Goal: Communication & Community: Answer question/provide support

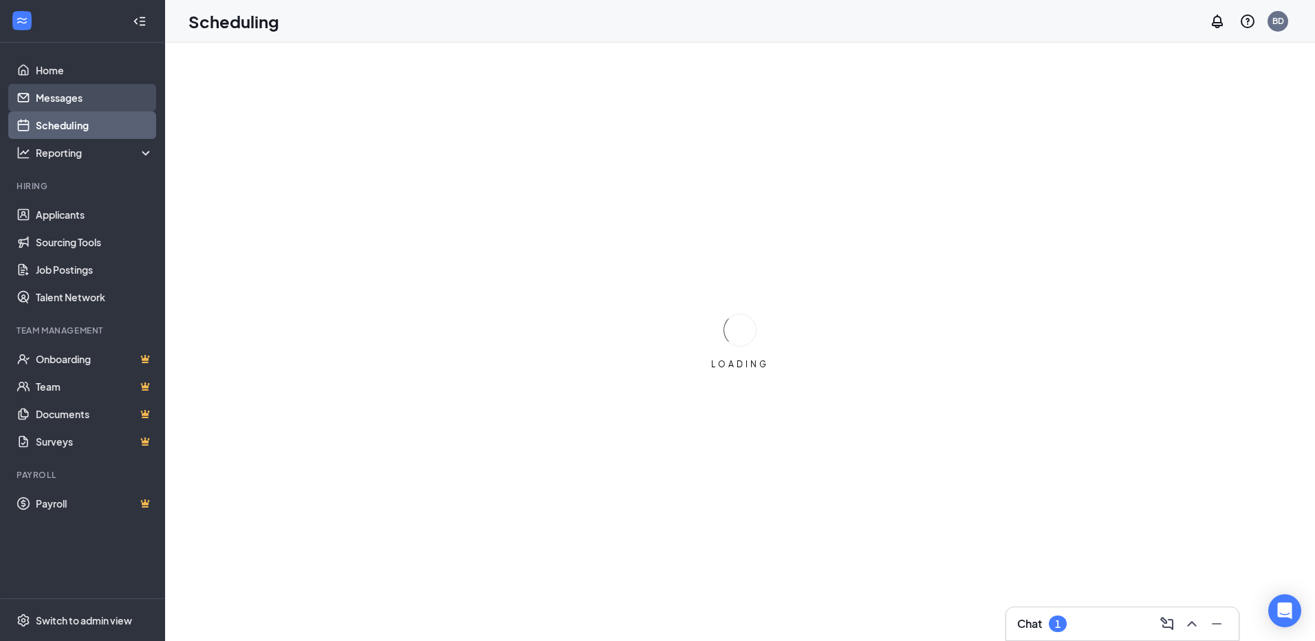
click at [78, 98] on link "Messages" at bounding box center [95, 98] width 118 height 28
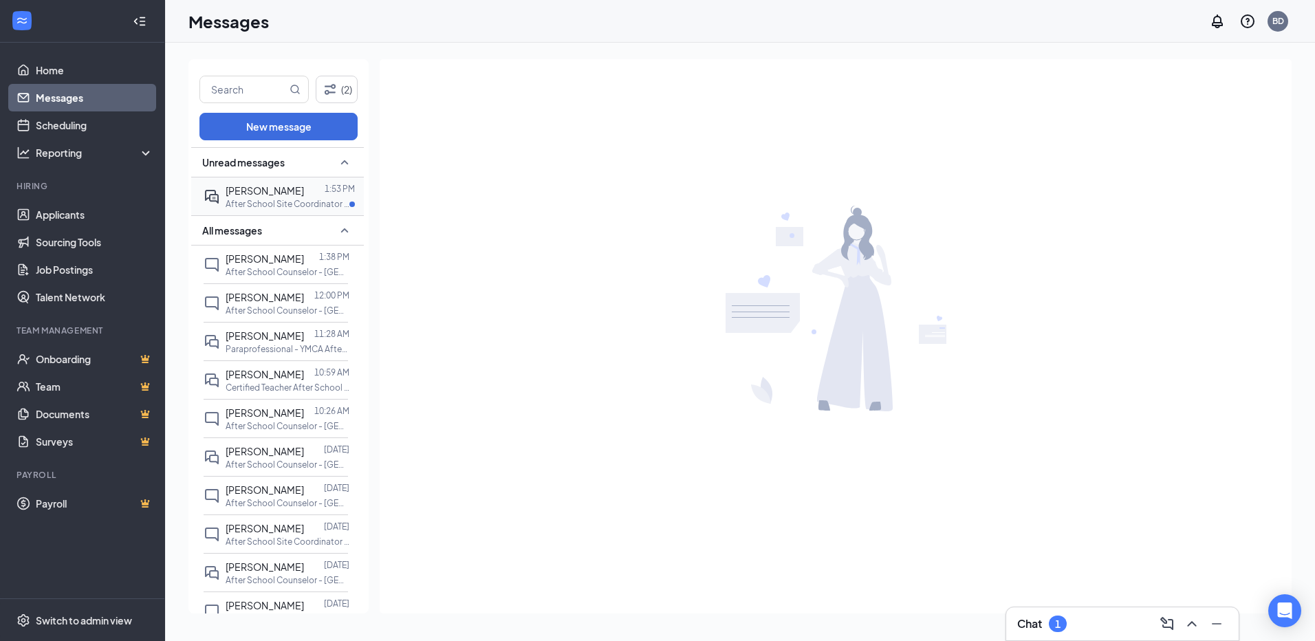
click at [246, 194] on span "[PERSON_NAME]" at bounding box center [265, 190] width 78 height 12
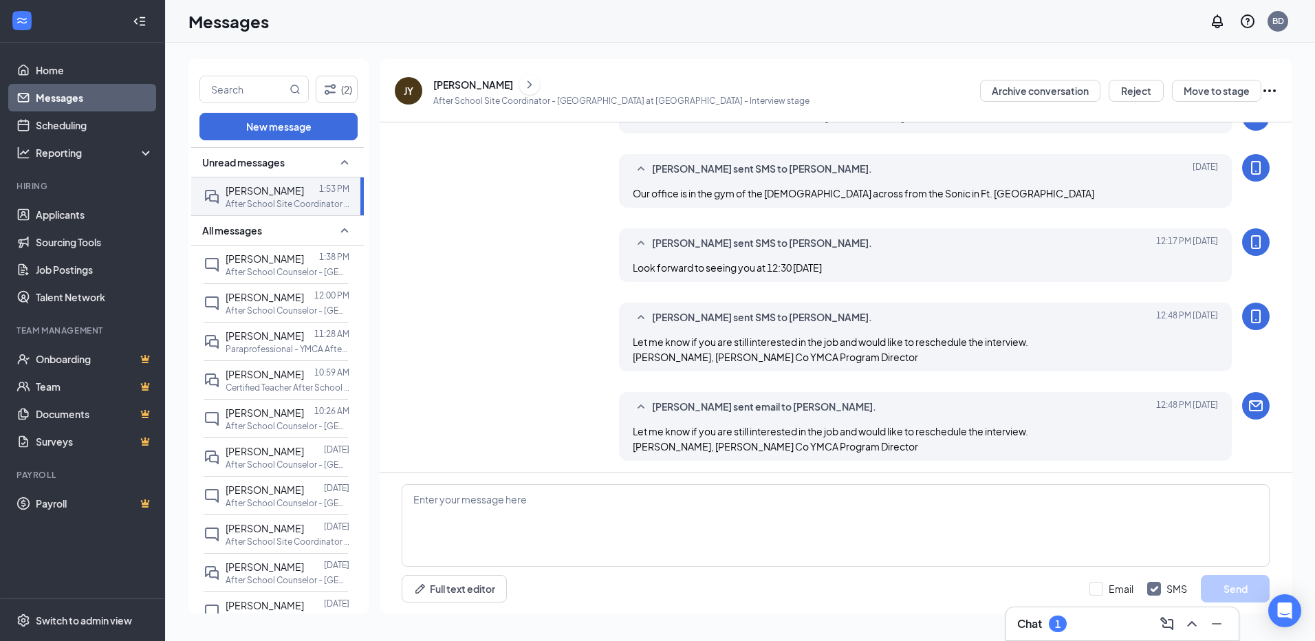
scroll to position [312, 0]
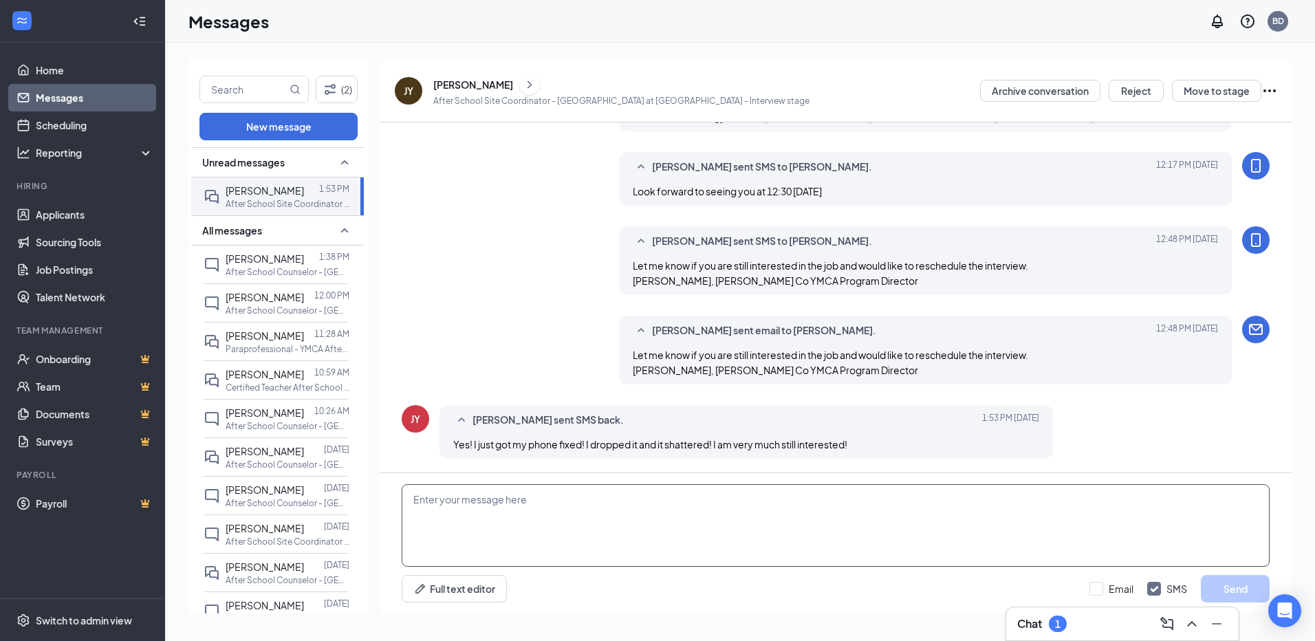
click at [525, 510] on textarea at bounding box center [836, 525] width 868 height 83
click at [613, 508] on textarea at bounding box center [836, 525] width 868 height 83
type textarea "I have time [DATE] at 12:30, let me know if that will work."
click at [1098, 588] on input "Email" at bounding box center [1112, 589] width 44 height 14
checkbox input "true"
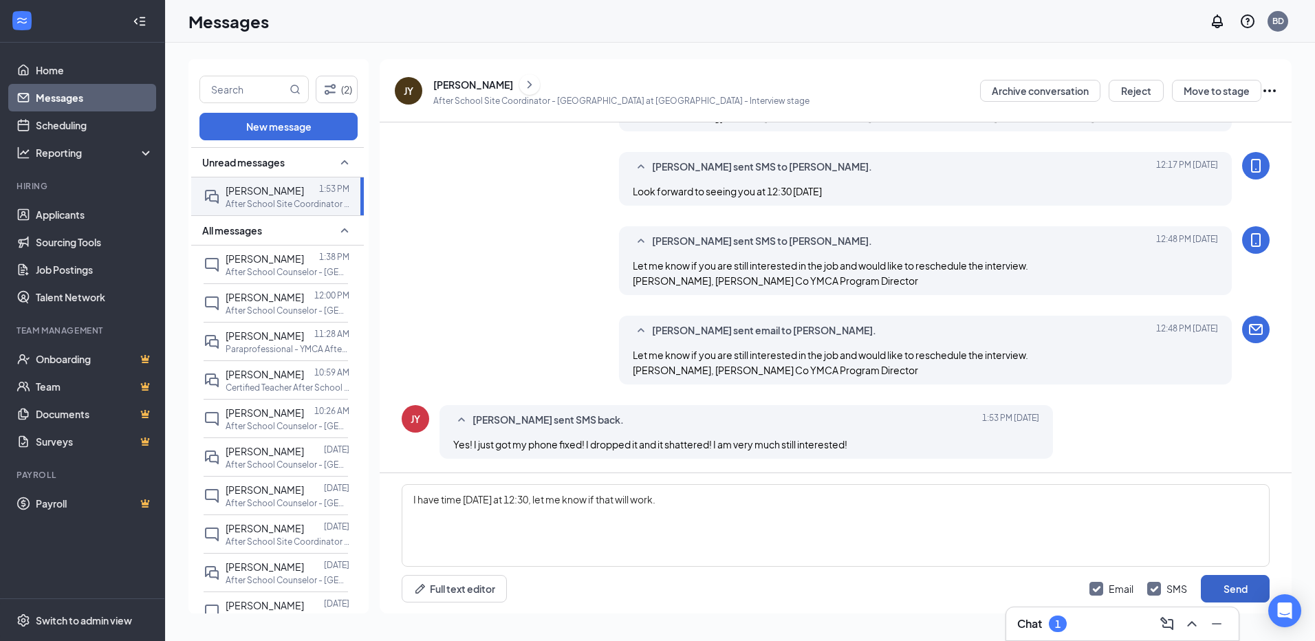
click at [1224, 588] on button "Send" at bounding box center [1235, 589] width 69 height 28
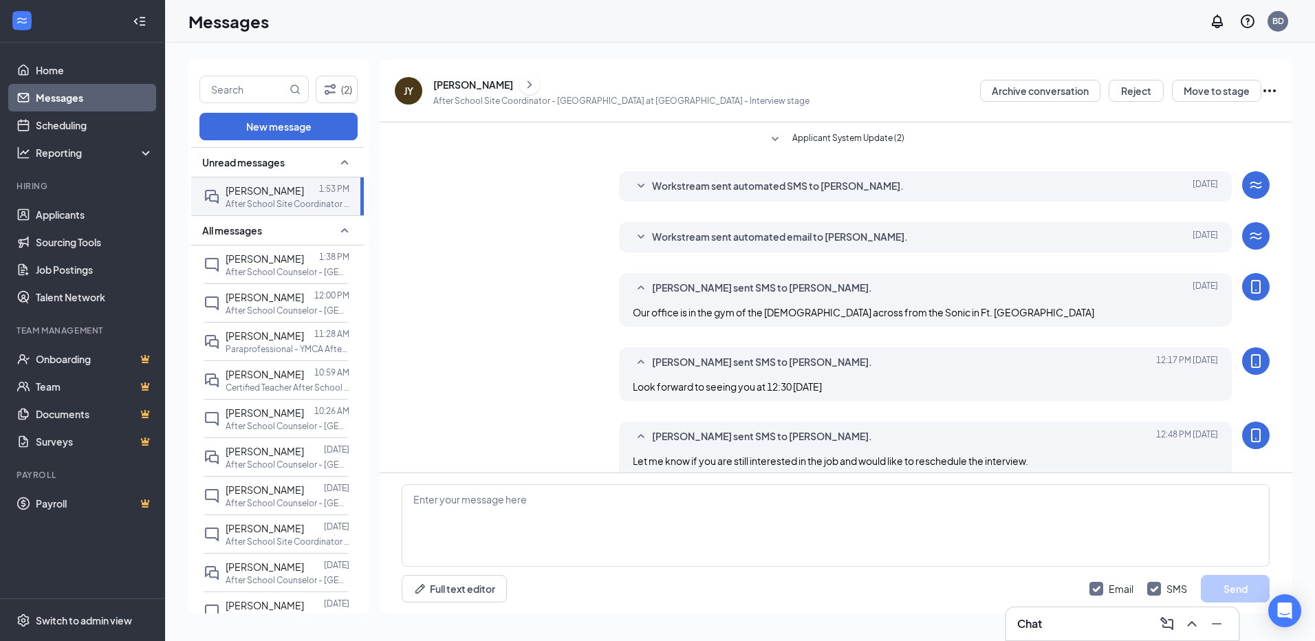
scroll to position [47, 0]
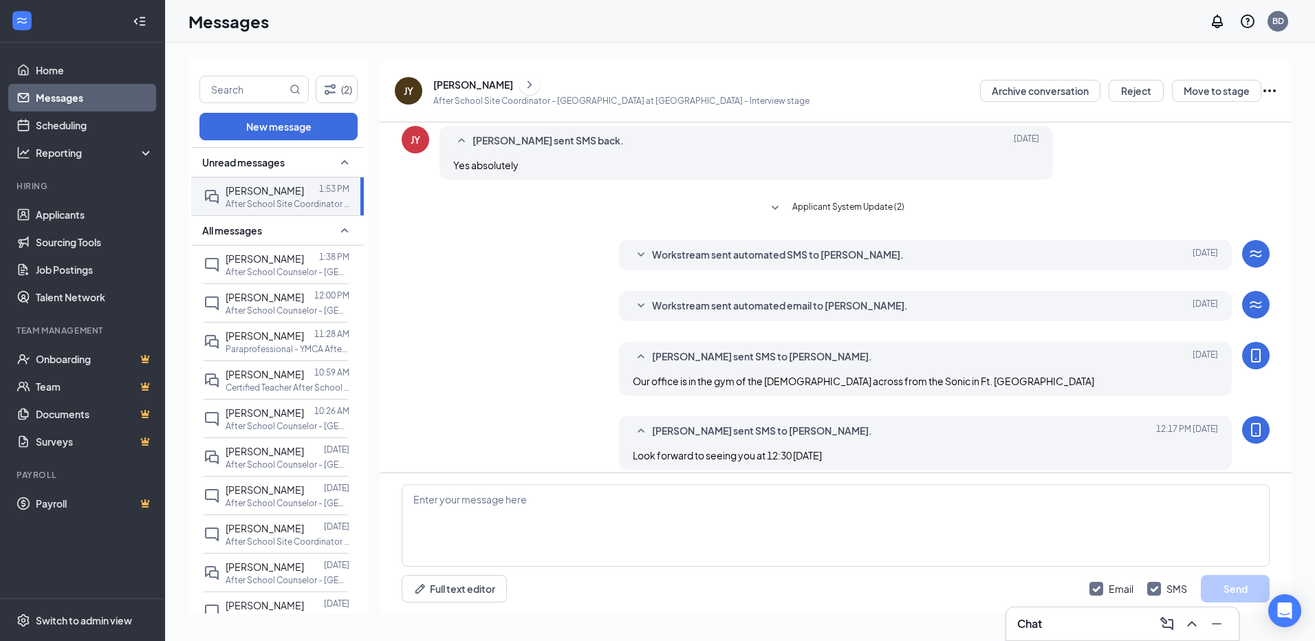
click at [696, 252] on span "Workstream sent automated SMS to [PERSON_NAME]." at bounding box center [778, 255] width 252 height 17
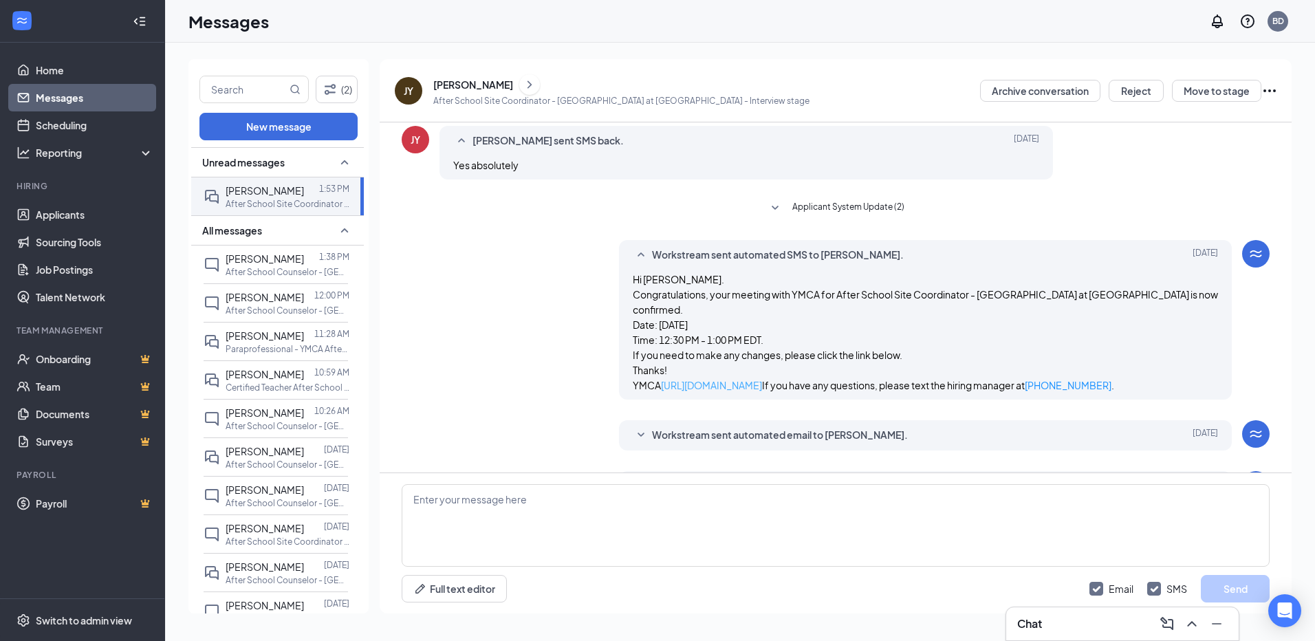
click at [708, 391] on link "[URL][DOMAIN_NAME]" at bounding box center [711, 385] width 101 height 12
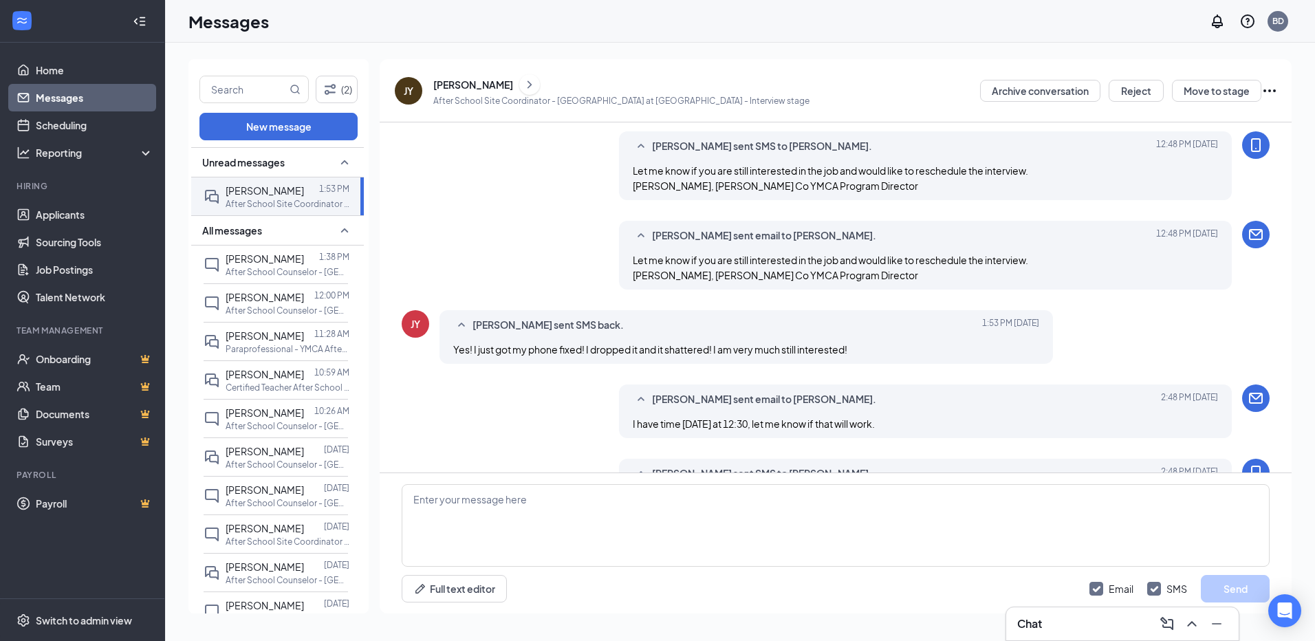
scroll to position [620, 0]
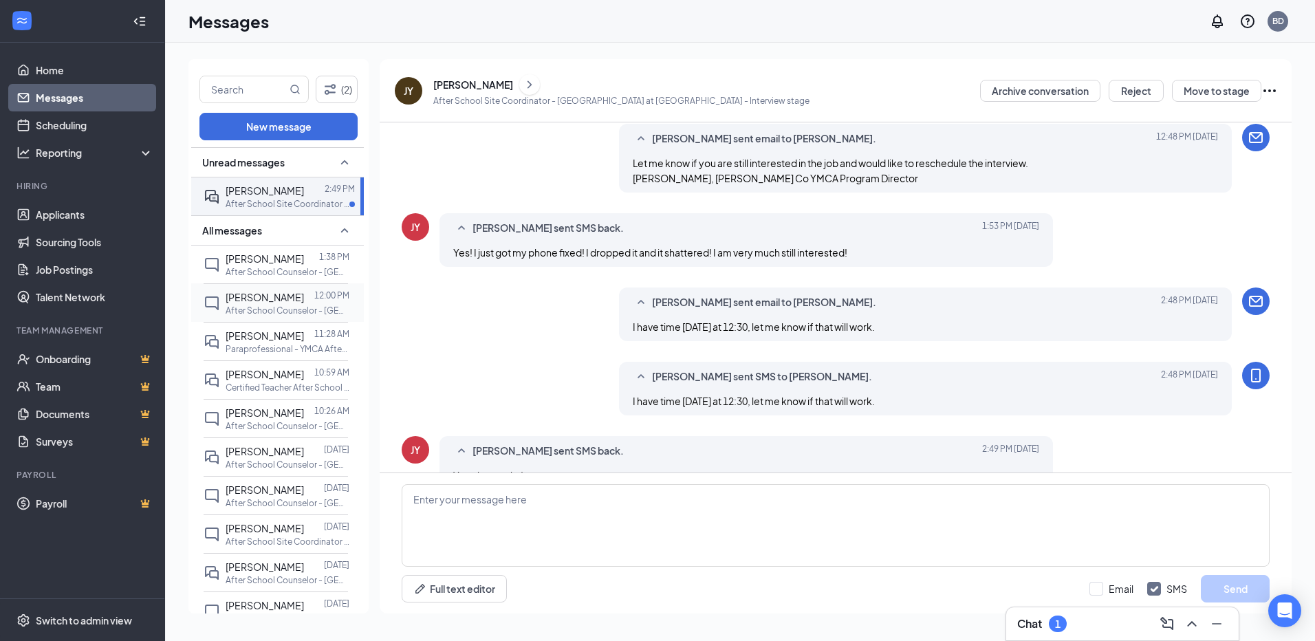
scroll to position [420, 0]
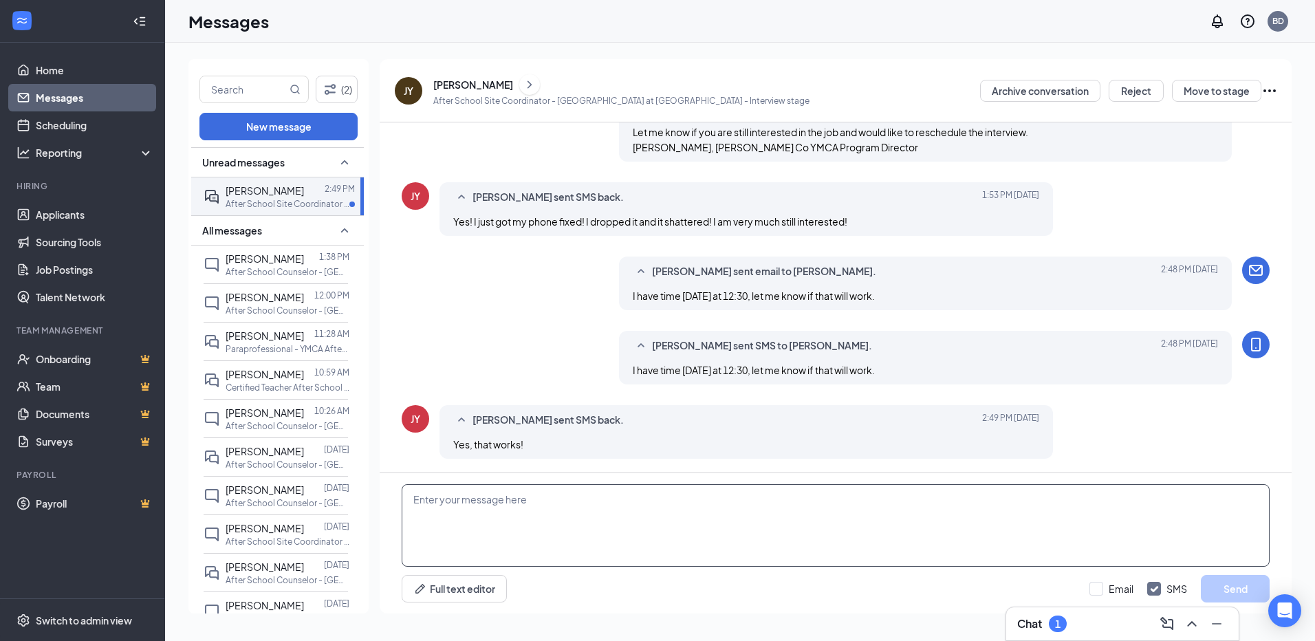
click at [506, 502] on textarea at bounding box center [836, 525] width 868 height 83
type textarea "sounds good, see you [DATE]"
click at [1231, 590] on button "Send" at bounding box center [1235, 589] width 69 height 28
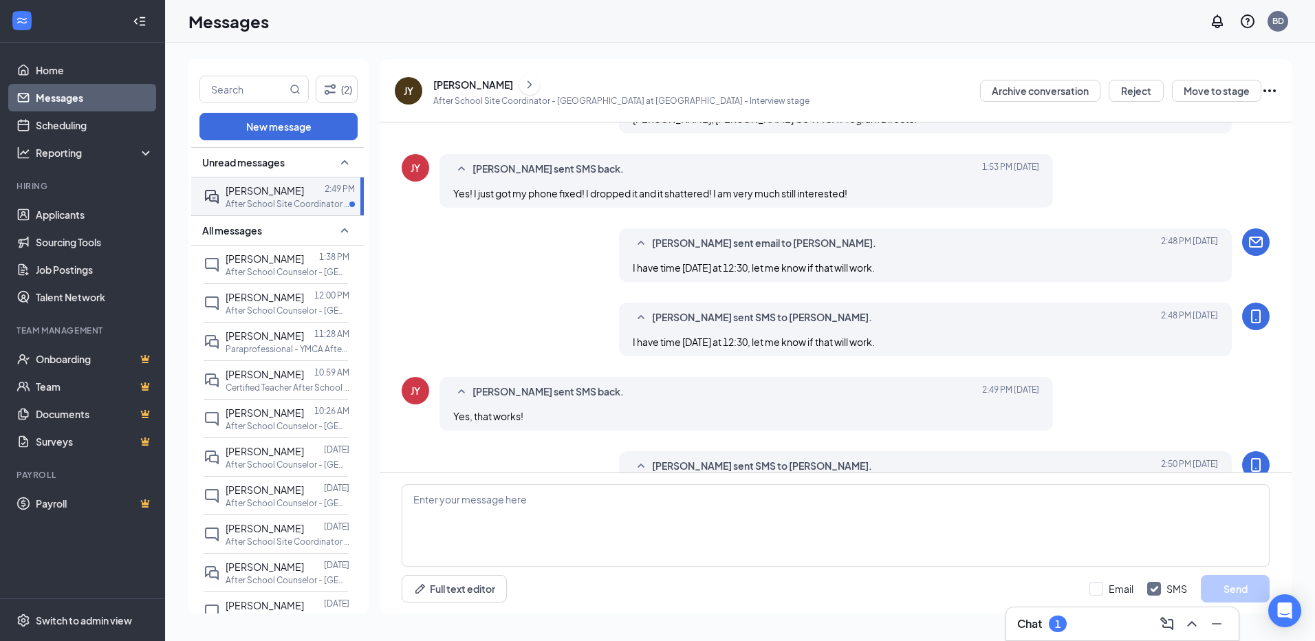
scroll to position [426, 0]
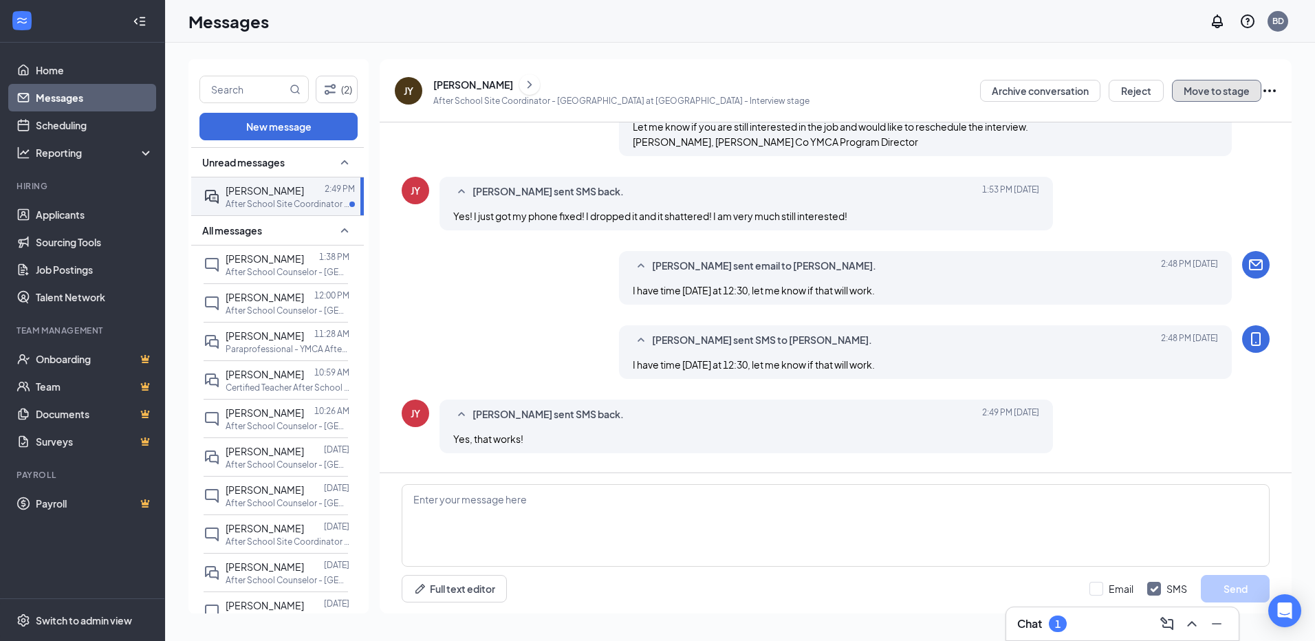
click at [1221, 89] on button "Move to stage" at bounding box center [1216, 91] width 89 height 22
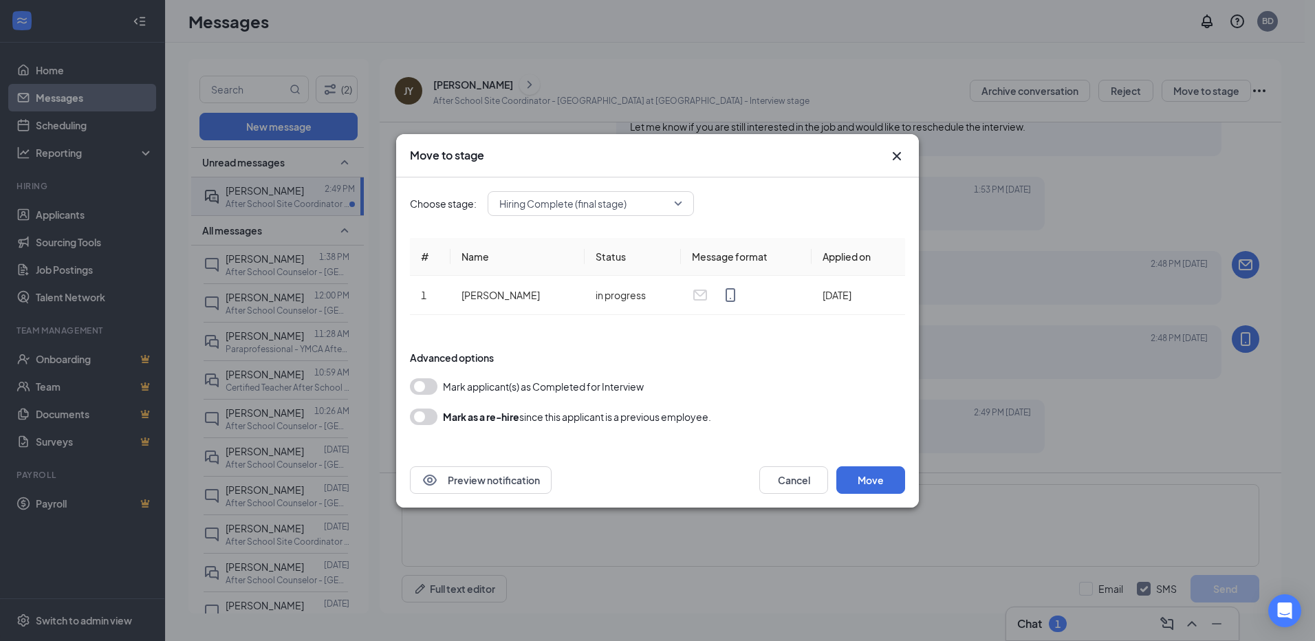
click at [633, 203] on span "Hiring Complete (final stage)" at bounding box center [584, 203] width 171 height 21
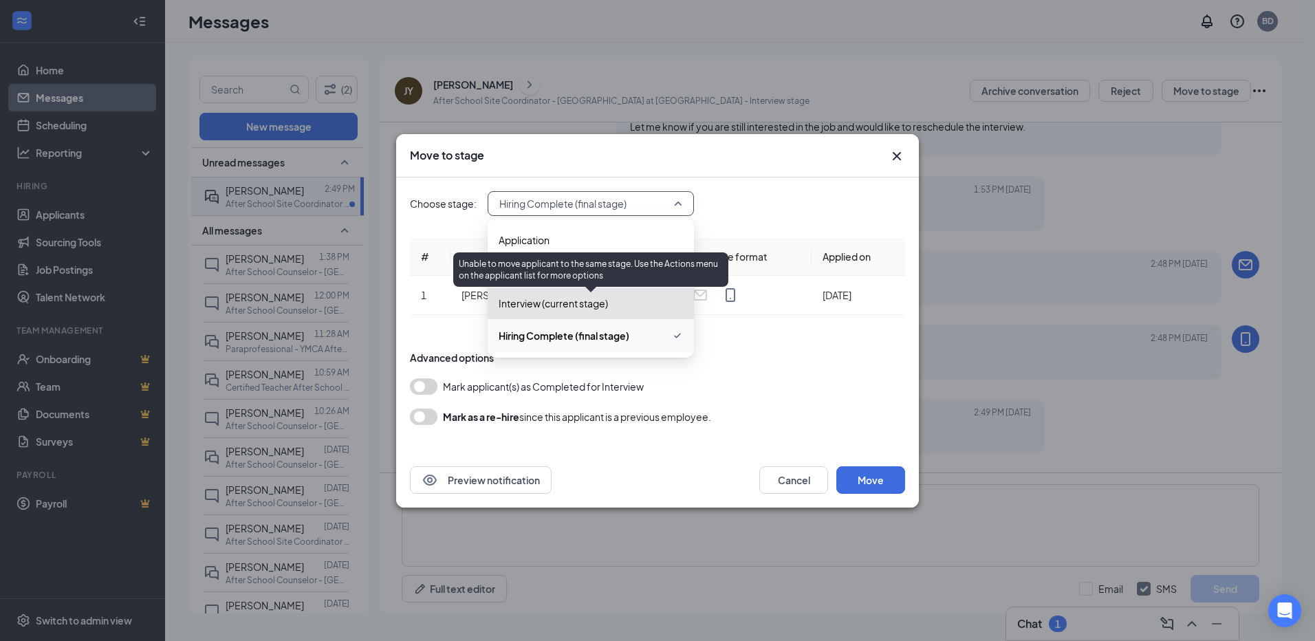
click at [578, 303] on span "Interview (current stage)" at bounding box center [553, 303] width 109 height 15
click at [585, 308] on span "Interview (current stage)" at bounding box center [553, 303] width 109 height 15
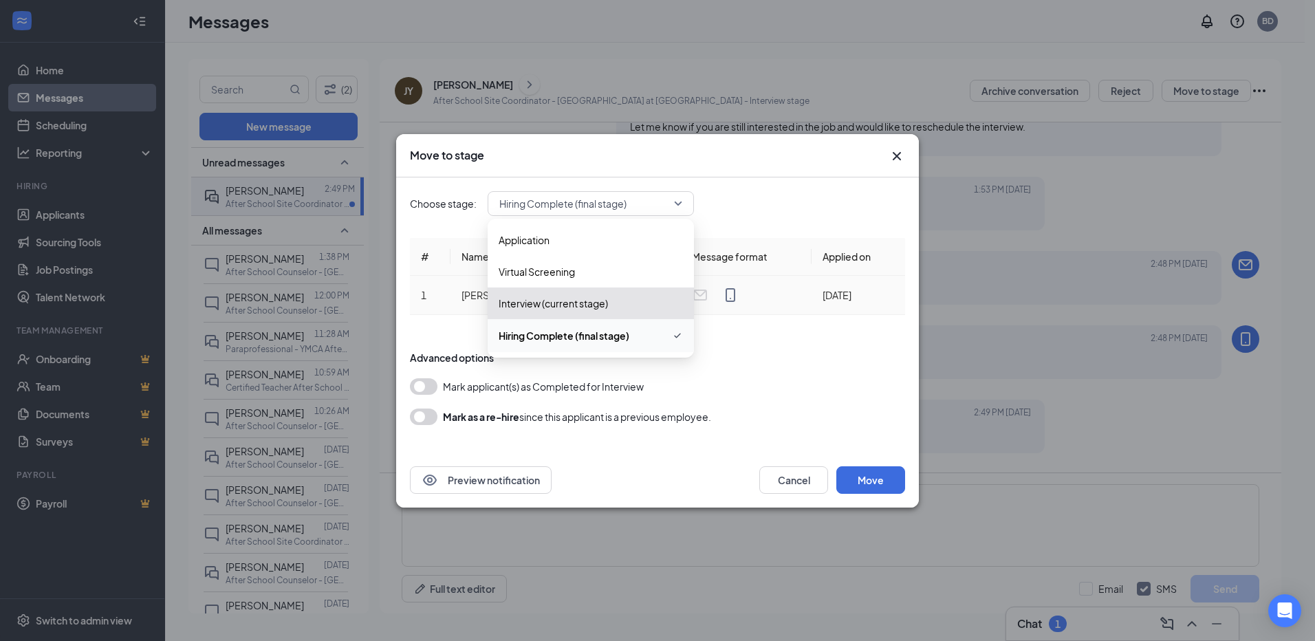
click at [846, 298] on td "[DATE]" at bounding box center [859, 295] width 94 height 39
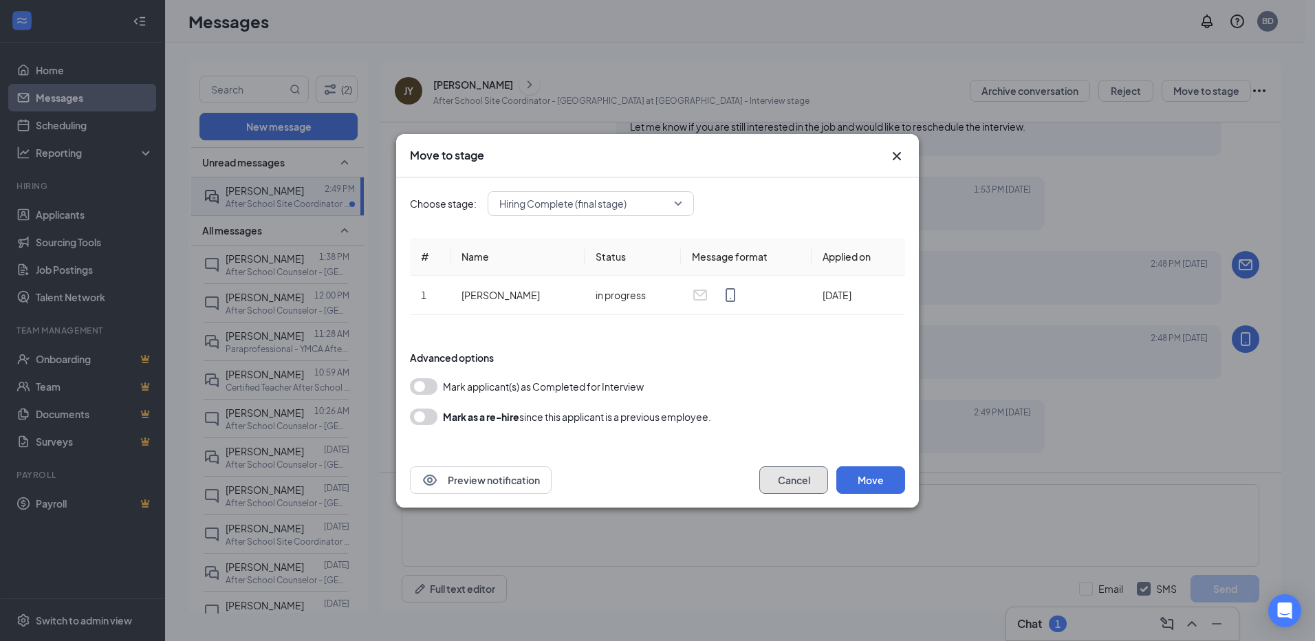
click at [788, 480] on button "Cancel" at bounding box center [794, 480] width 69 height 28
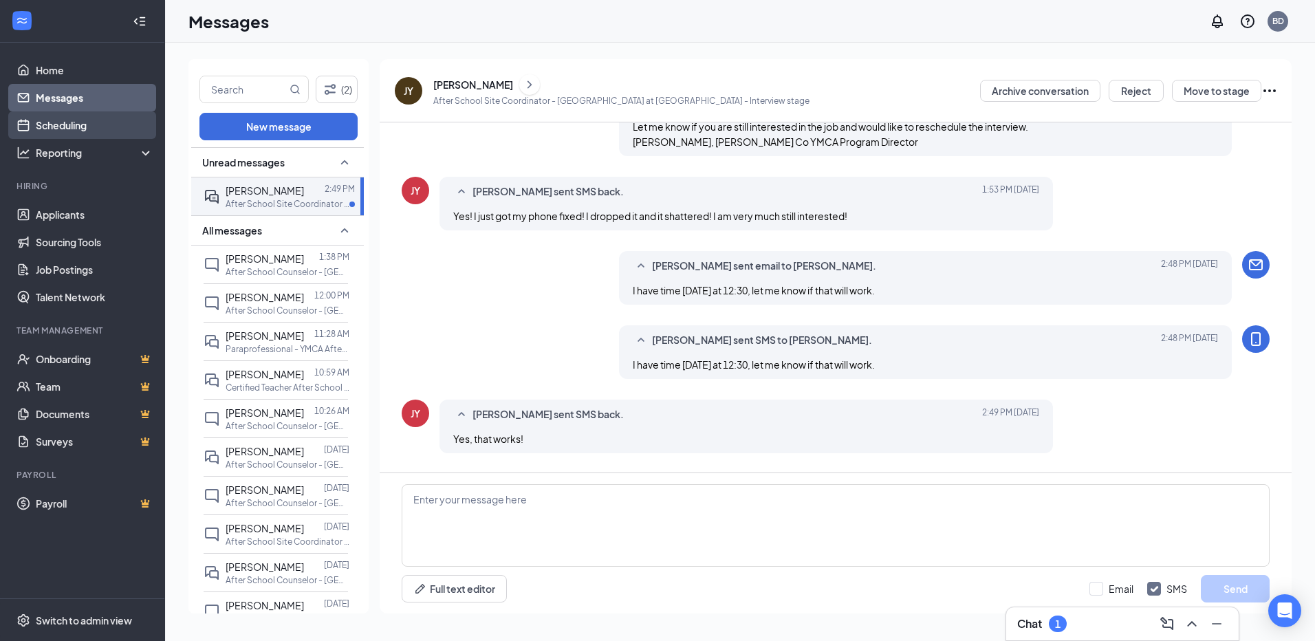
click at [51, 121] on link "Scheduling" at bounding box center [95, 125] width 118 height 28
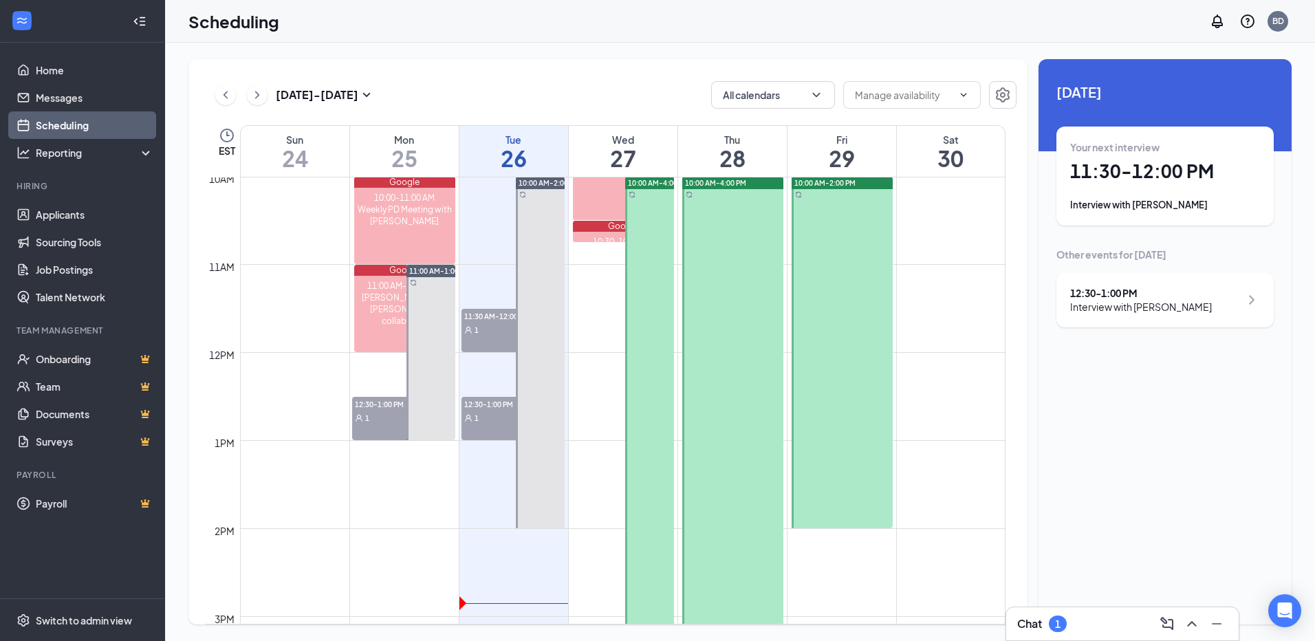
scroll to position [883, 0]
click at [486, 405] on span "12:30-1:00 PM" at bounding box center [496, 403] width 69 height 14
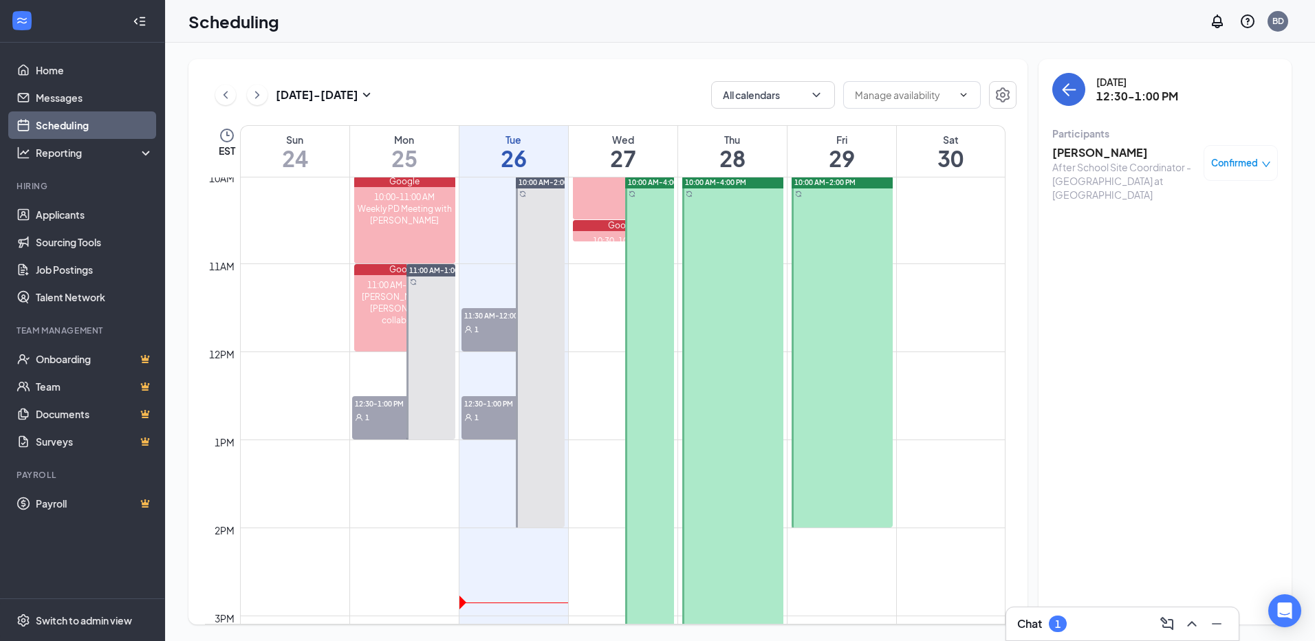
click at [1226, 165] on span "Confirmed" at bounding box center [1235, 163] width 47 height 14
click at [1194, 209] on span "Request Reschedule" at bounding box center [1210, 207] width 94 height 15
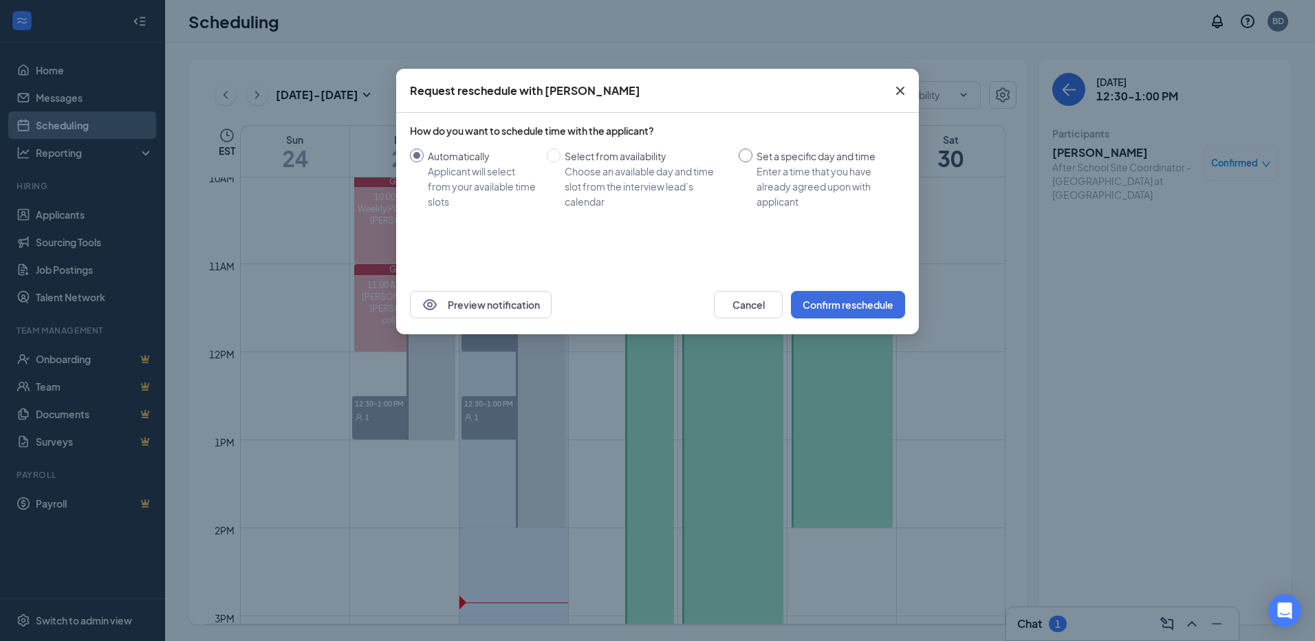
click at [744, 155] on input "Set a specific day and time Enter a time that you have already agreed upon with…" at bounding box center [746, 156] width 14 height 14
radio input "true"
radio input "false"
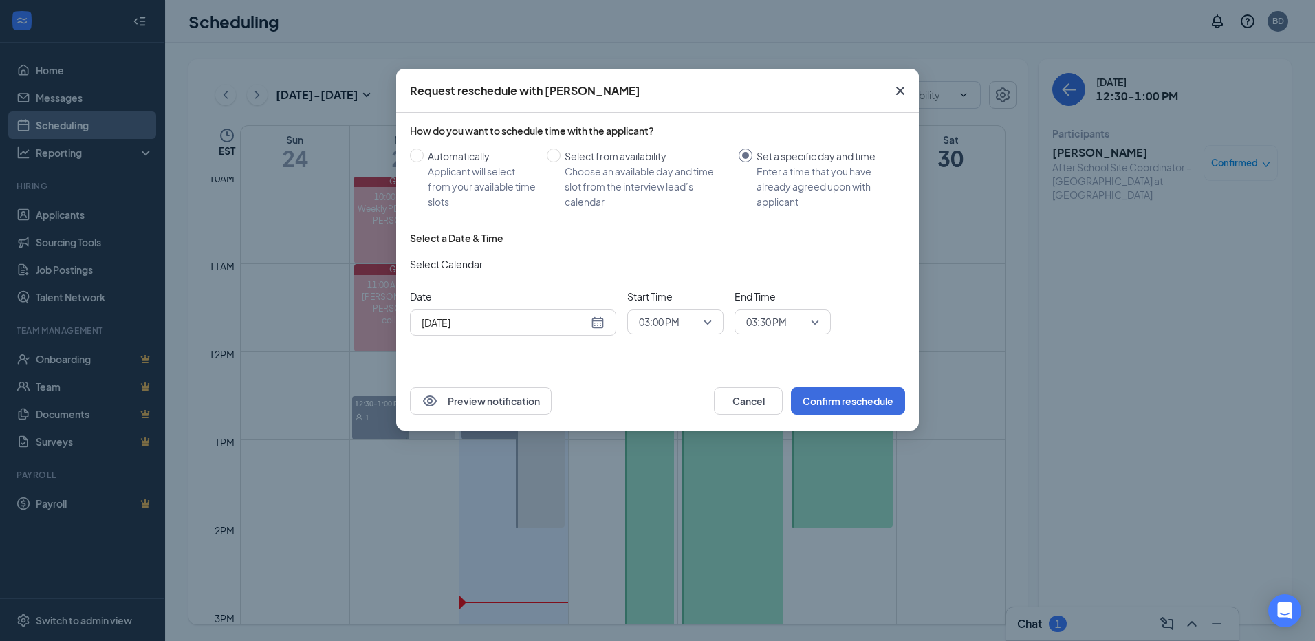
click at [597, 326] on div "[DATE]" at bounding box center [513, 322] width 183 height 15
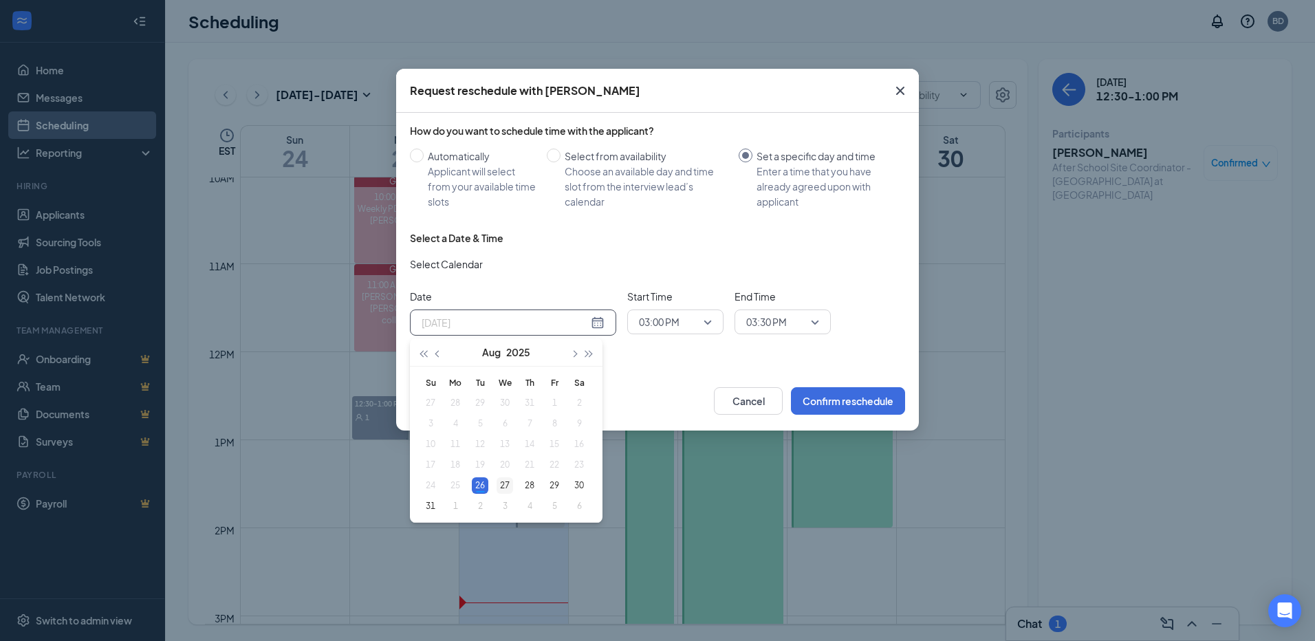
type input "[DATE]"
click at [504, 484] on div "27" at bounding box center [505, 485] width 17 height 17
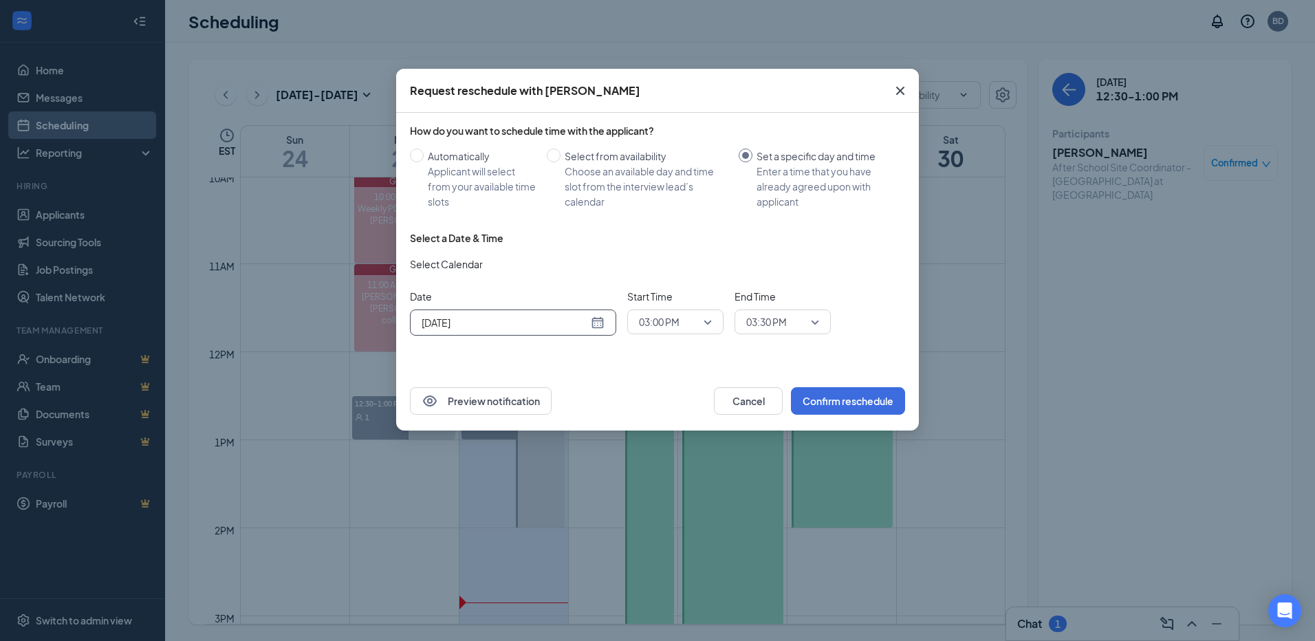
click at [706, 321] on span "03:00 PM" at bounding box center [675, 322] width 73 height 21
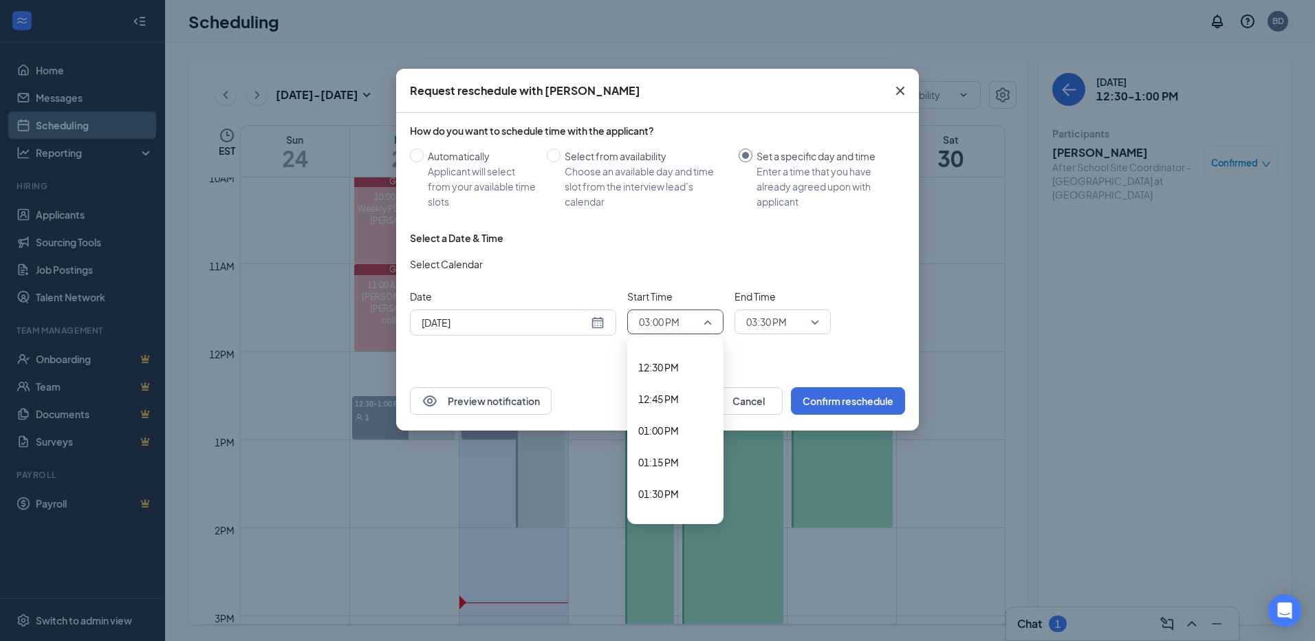
scroll to position [1549, 0]
click at [670, 389] on span "12:30 PM" at bounding box center [658, 391] width 41 height 15
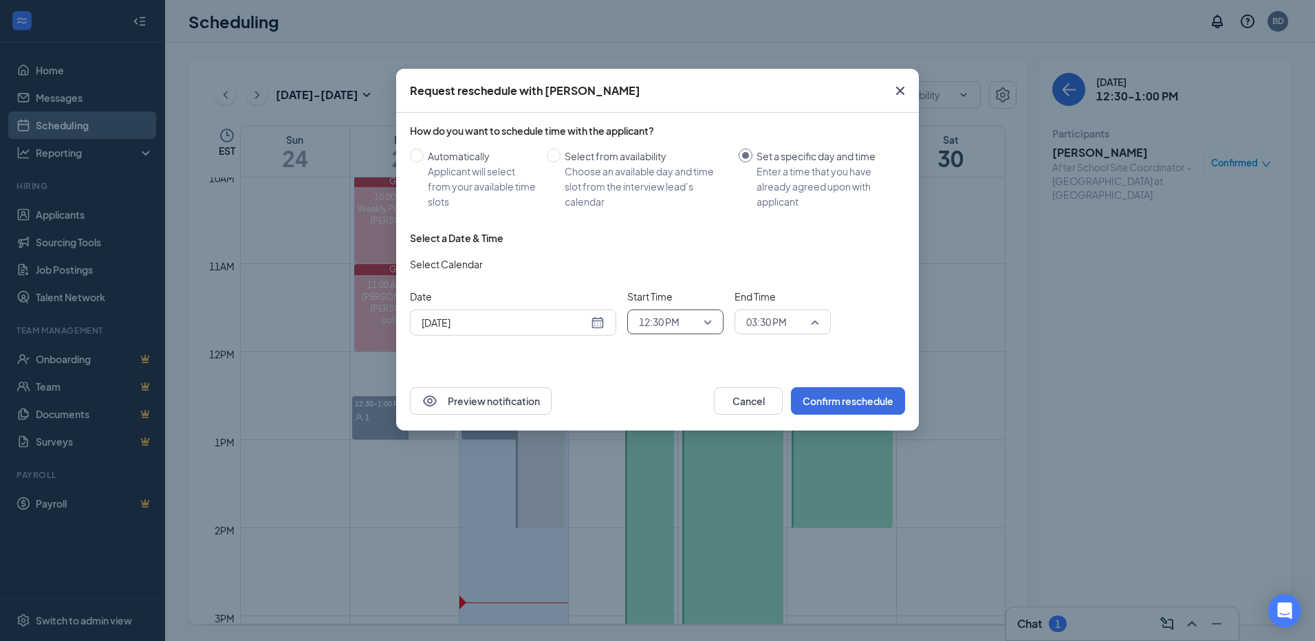
click at [817, 323] on span "03:30 PM" at bounding box center [782, 322] width 73 height 21
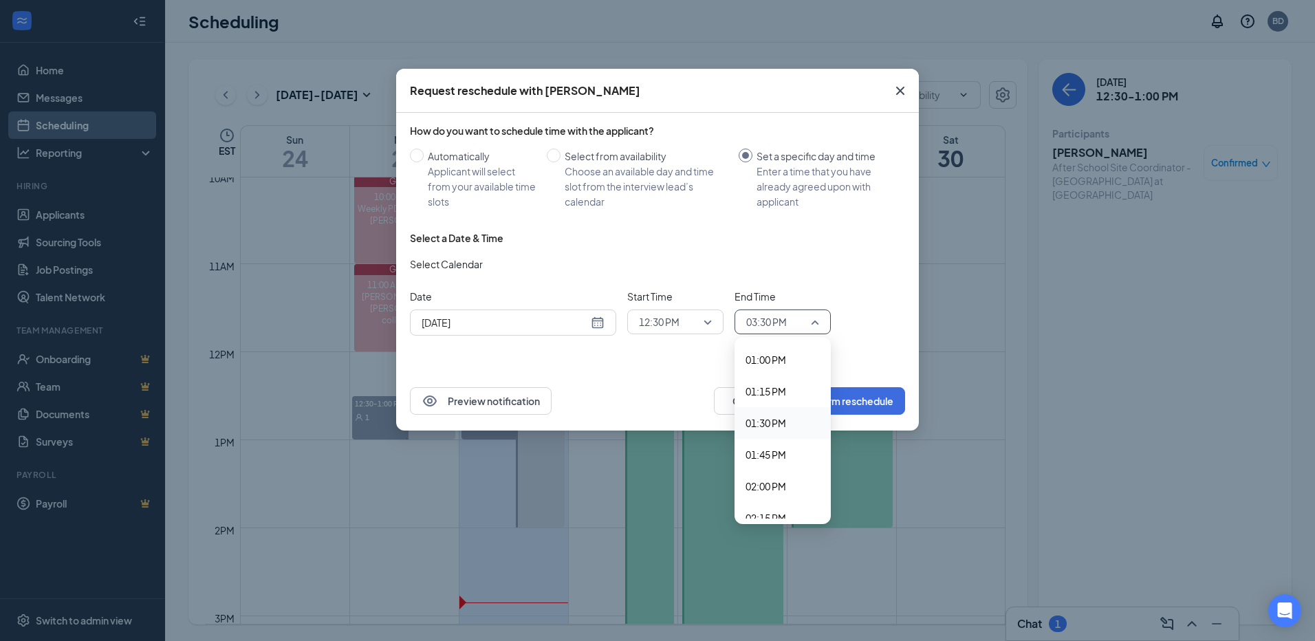
scroll to position [1613, 0]
click at [768, 391] on span "01:00 PM" at bounding box center [766, 391] width 41 height 15
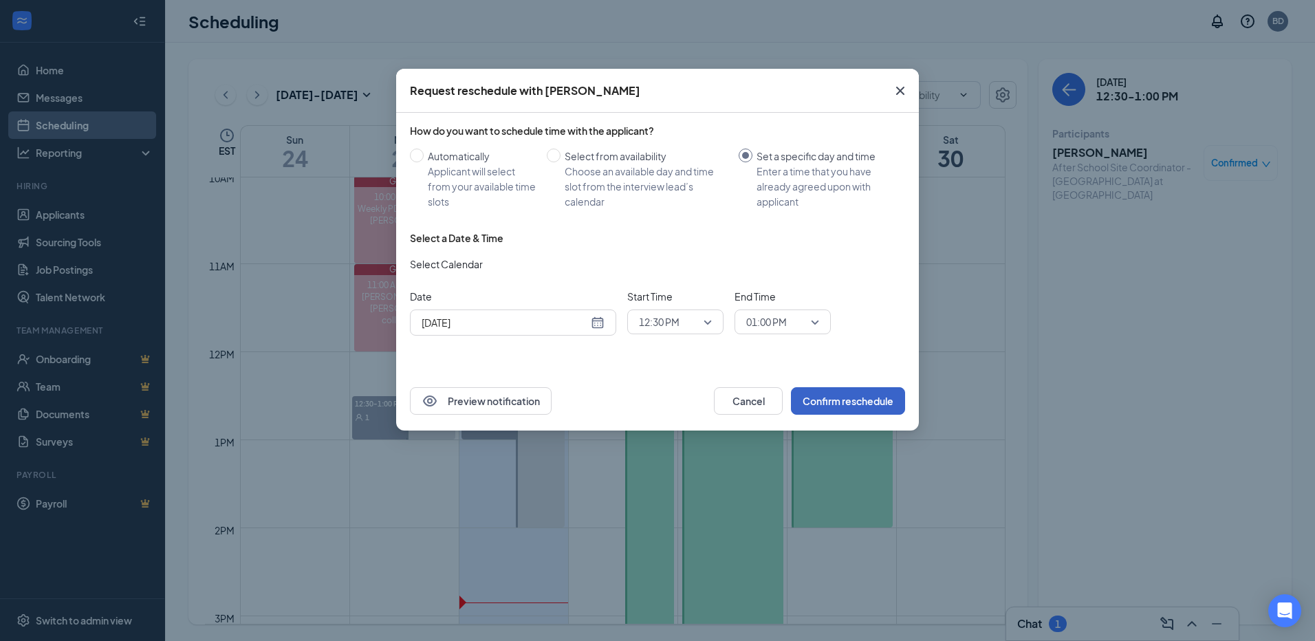
click at [846, 400] on button "Confirm reschedule" at bounding box center [848, 401] width 114 height 28
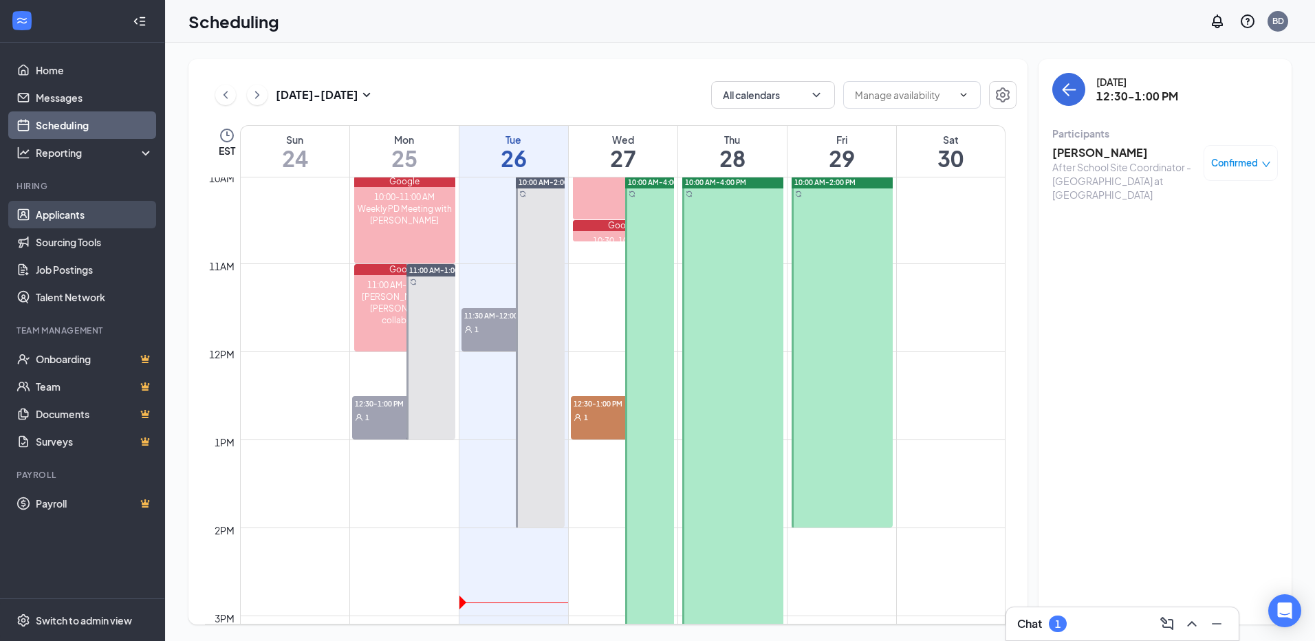
click at [66, 214] on link "Applicants" at bounding box center [95, 215] width 118 height 28
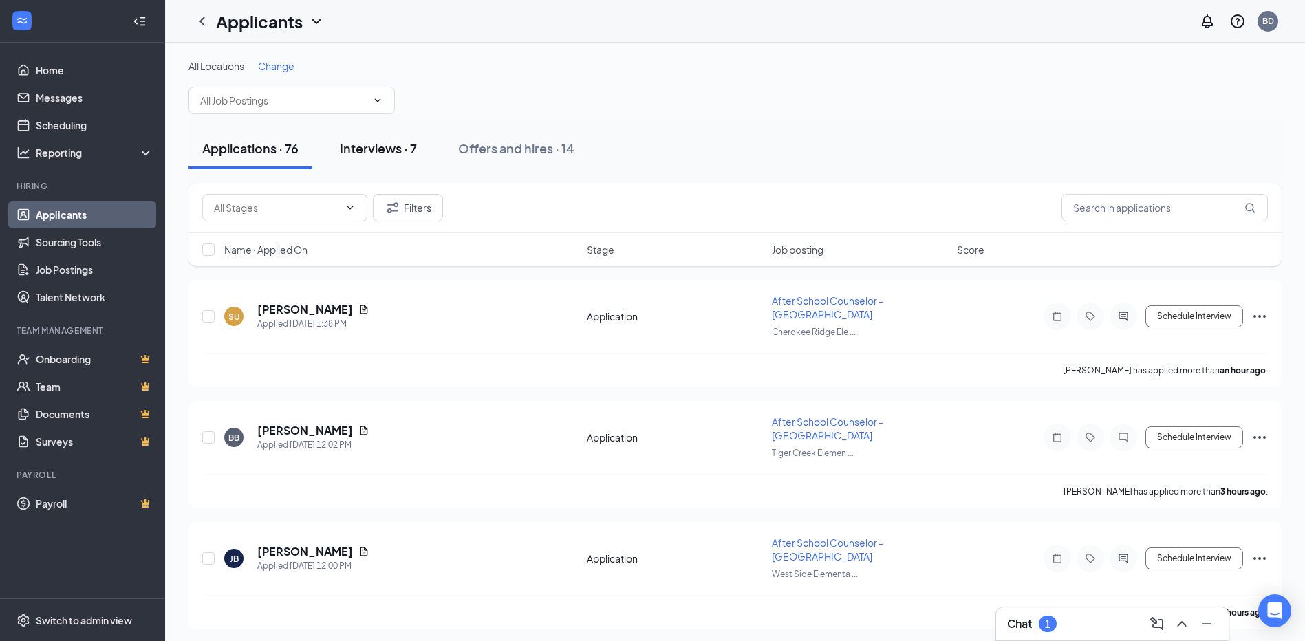
click at [384, 149] on div "Interviews · 7" at bounding box center [378, 148] width 77 height 17
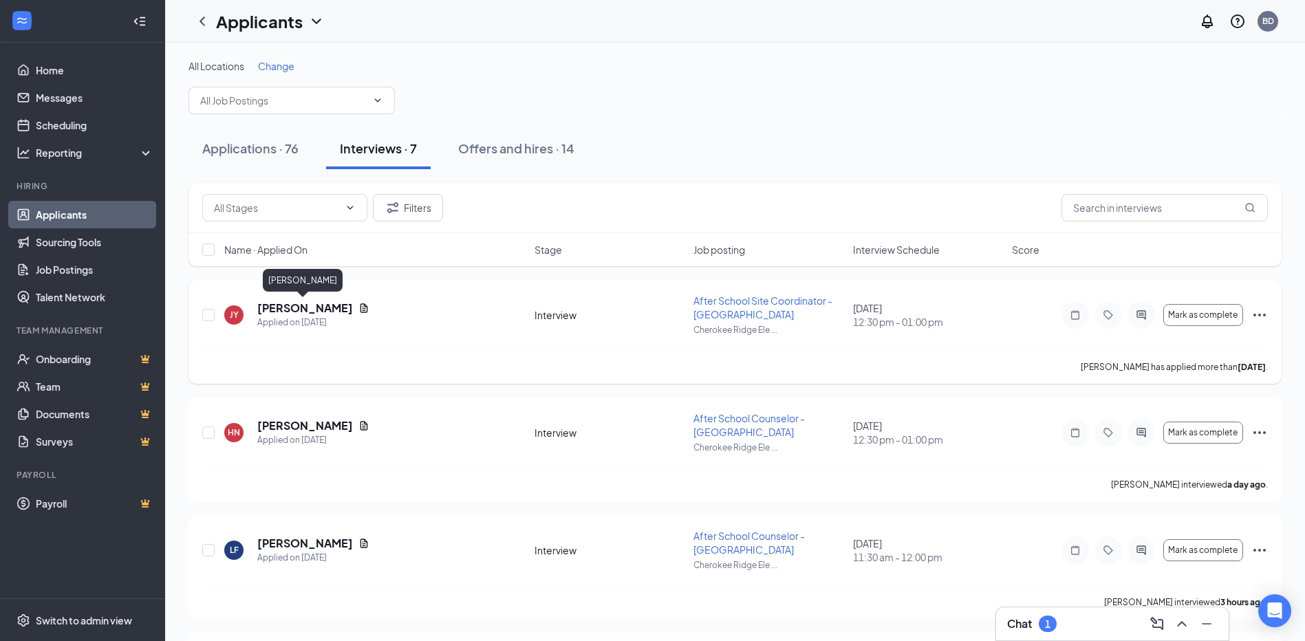
click at [308, 306] on h5 "[PERSON_NAME]" at bounding box center [305, 308] width 96 height 15
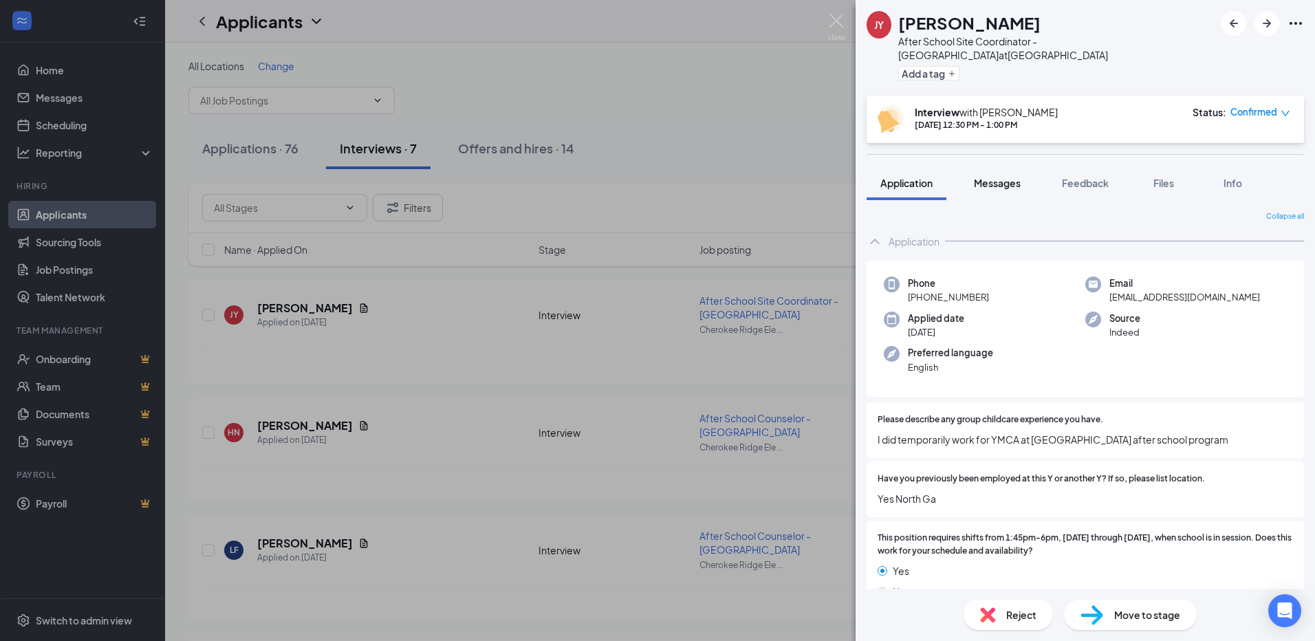
click at [1008, 184] on span "Messages" at bounding box center [997, 183] width 47 height 12
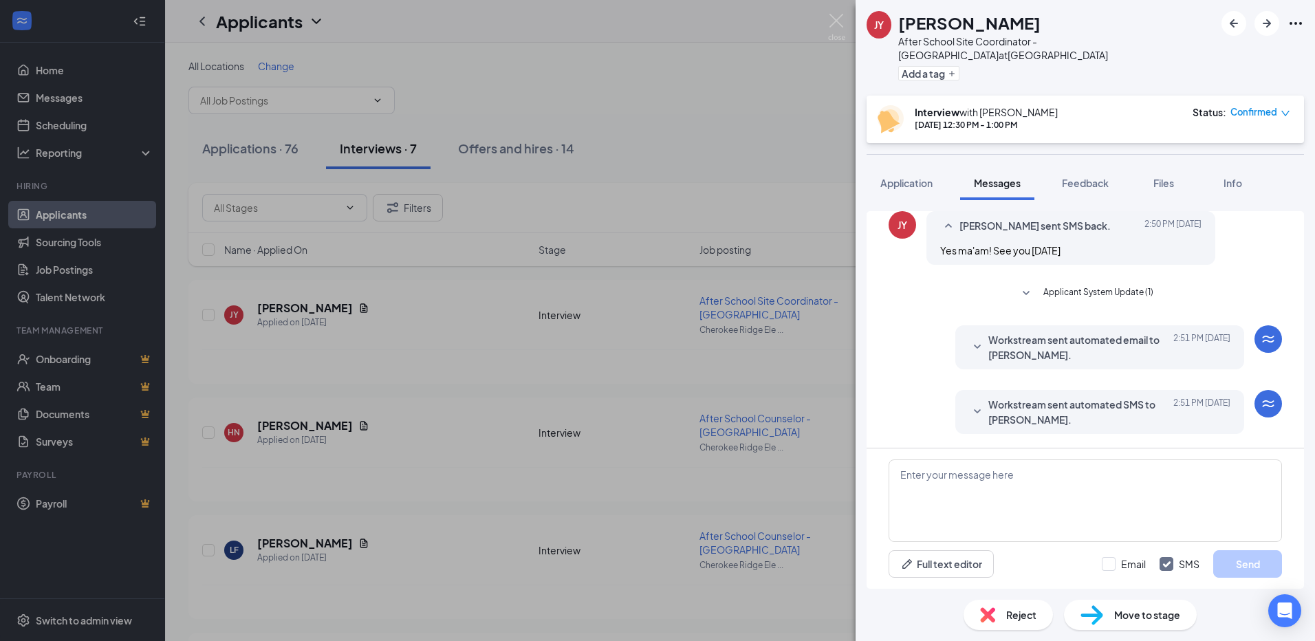
scroll to position [627, 0]
click at [1057, 357] on span "Workstream sent automated email to [PERSON_NAME]." at bounding box center [1079, 347] width 180 height 30
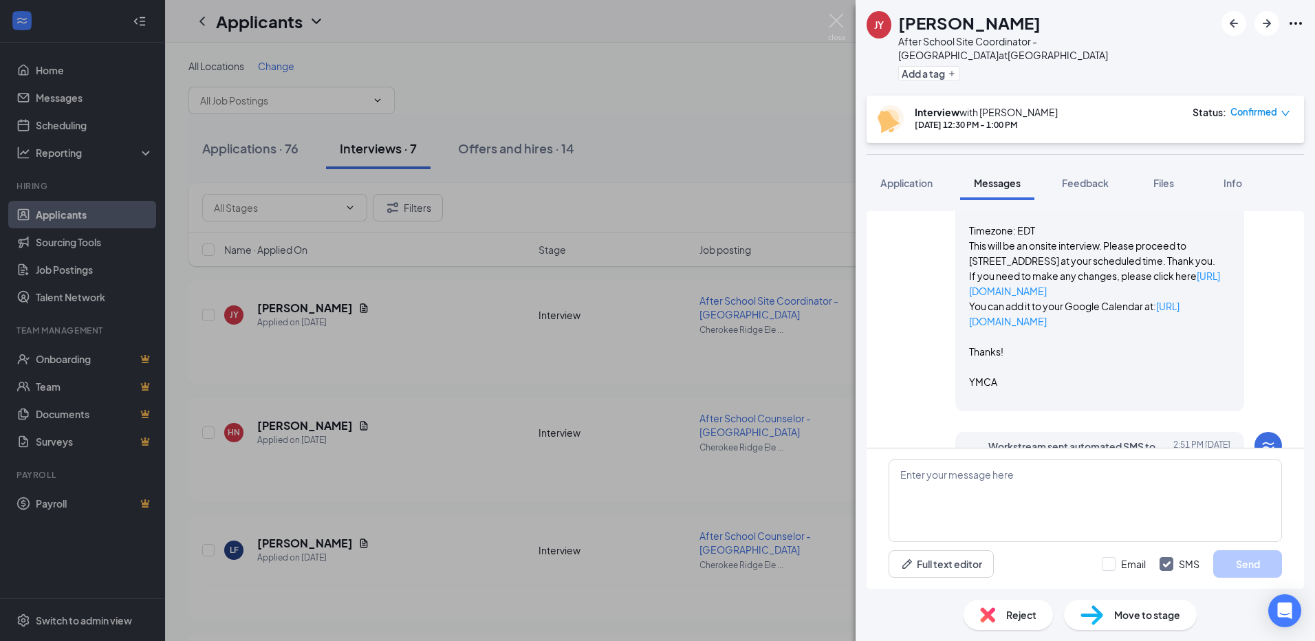
scroll to position [954, 0]
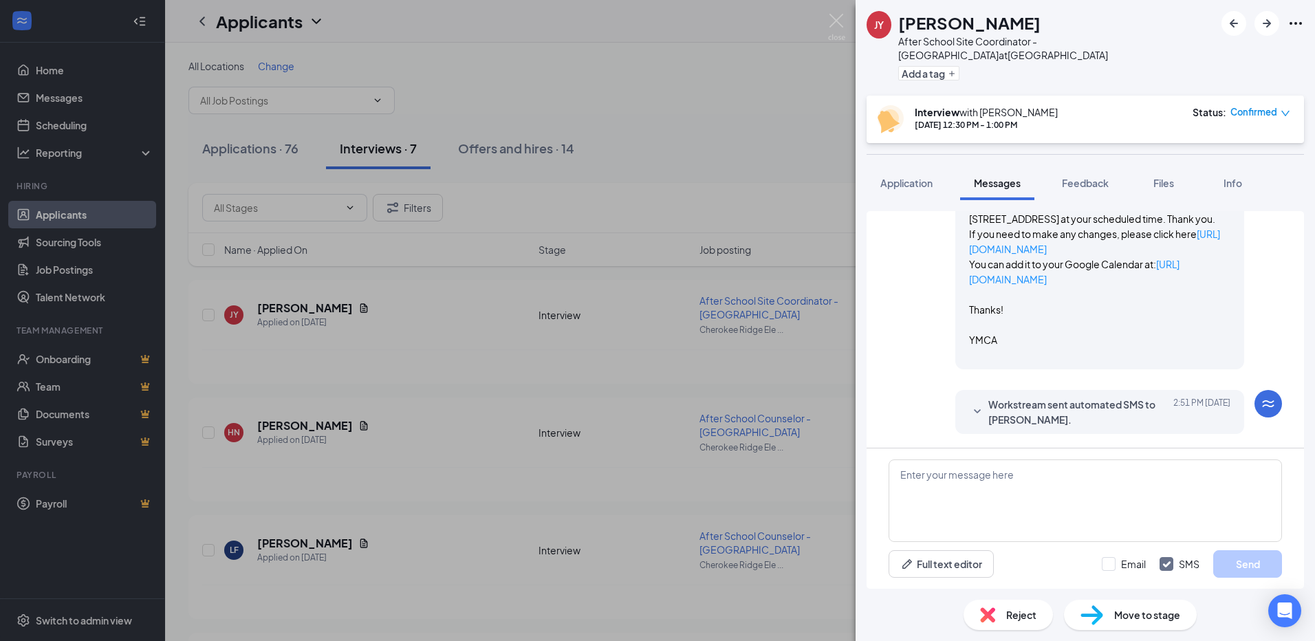
click at [1108, 413] on span "Workstream sent automated SMS to [PERSON_NAME]." at bounding box center [1079, 412] width 180 height 30
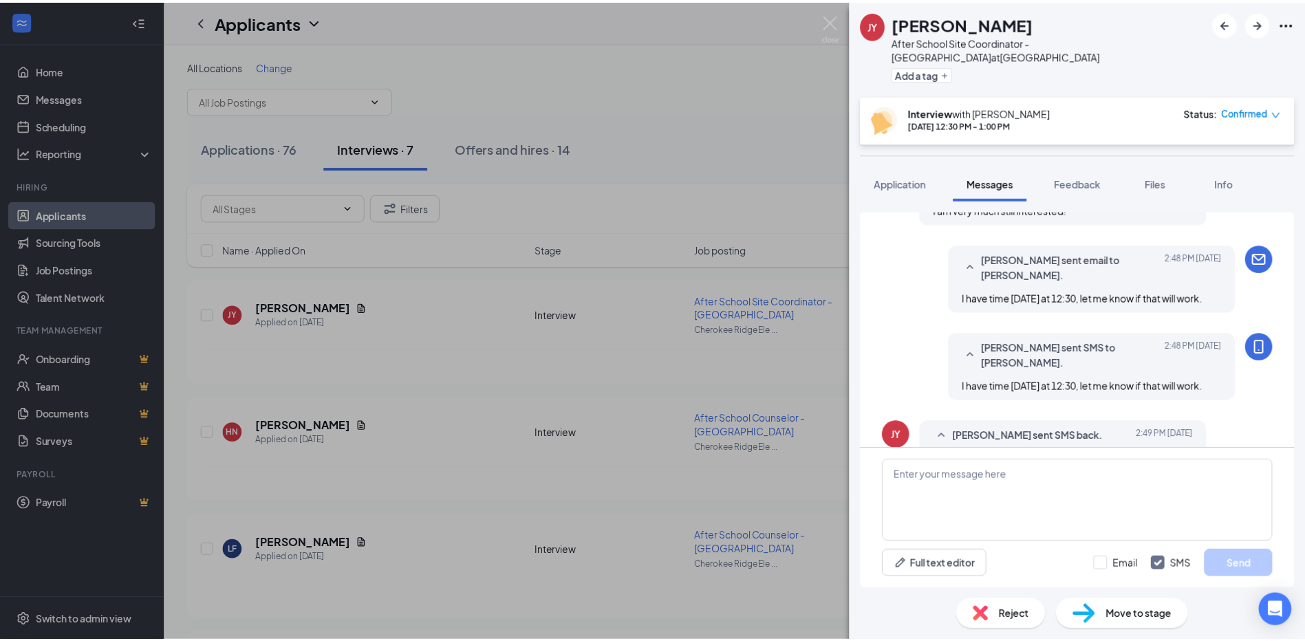
scroll to position [58, 0]
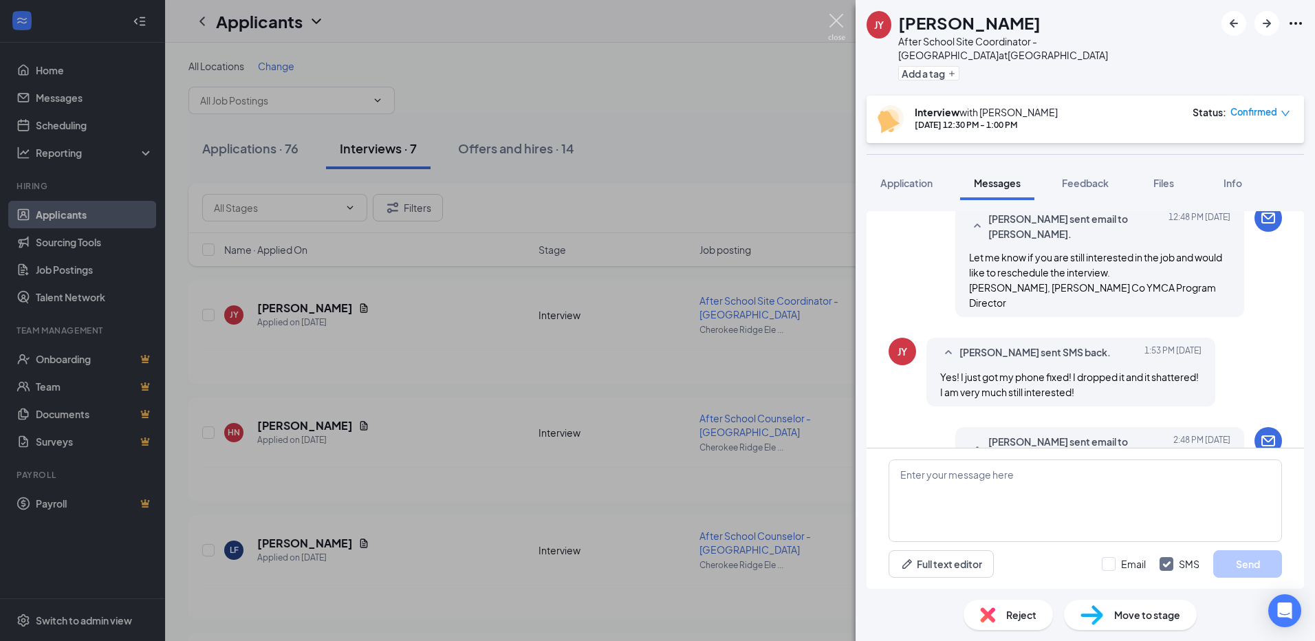
click at [837, 23] on img at bounding box center [836, 27] width 17 height 27
